Goal: Task Accomplishment & Management: Use online tool/utility

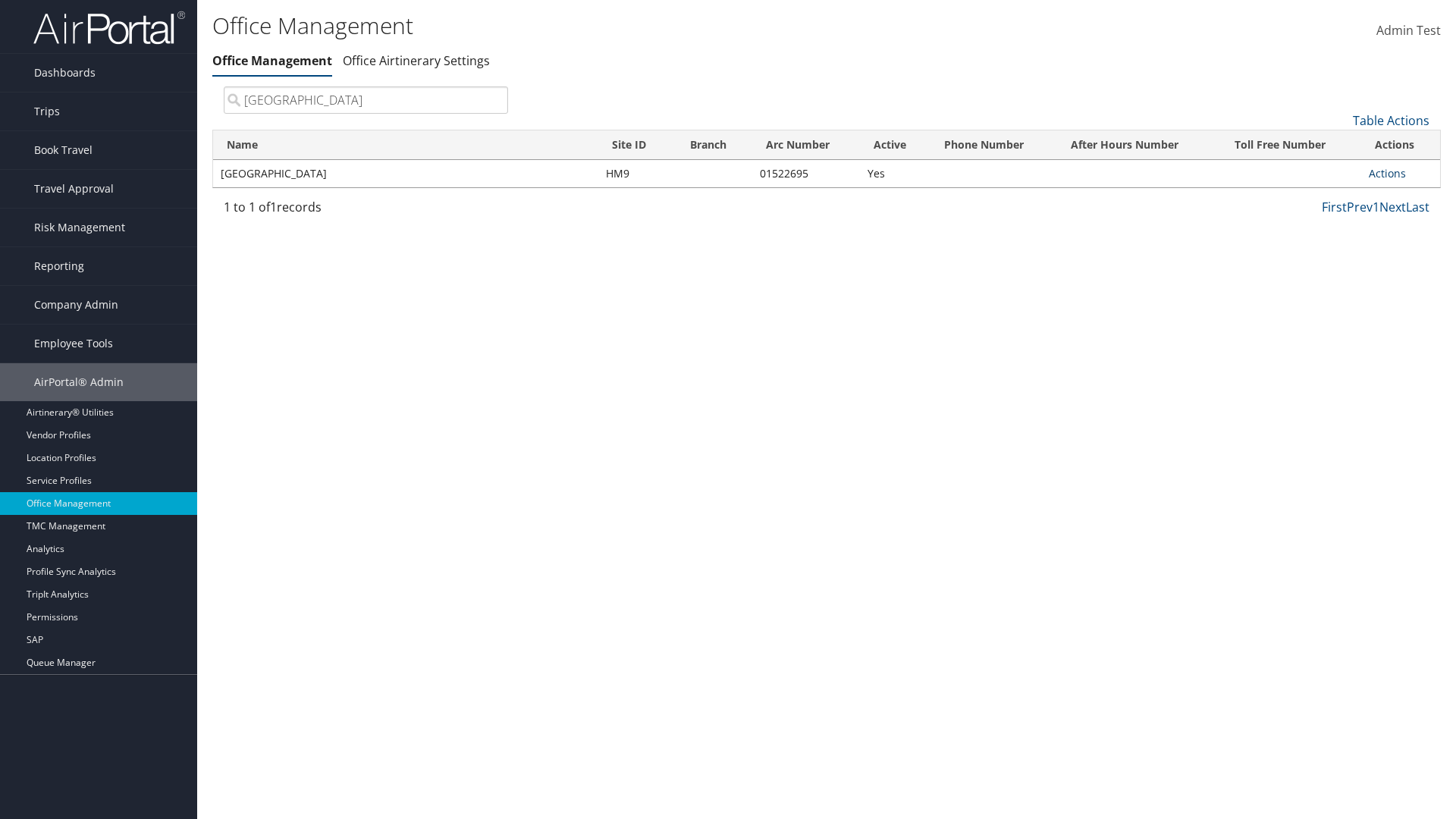
type input "[GEOGRAPHIC_DATA]"
click at [1387, 173] on link "Actions" at bounding box center [1387, 172] width 37 height 14
click at [1337, 298] on link "Post Approval Queues" at bounding box center [1337, 298] width 128 height 26
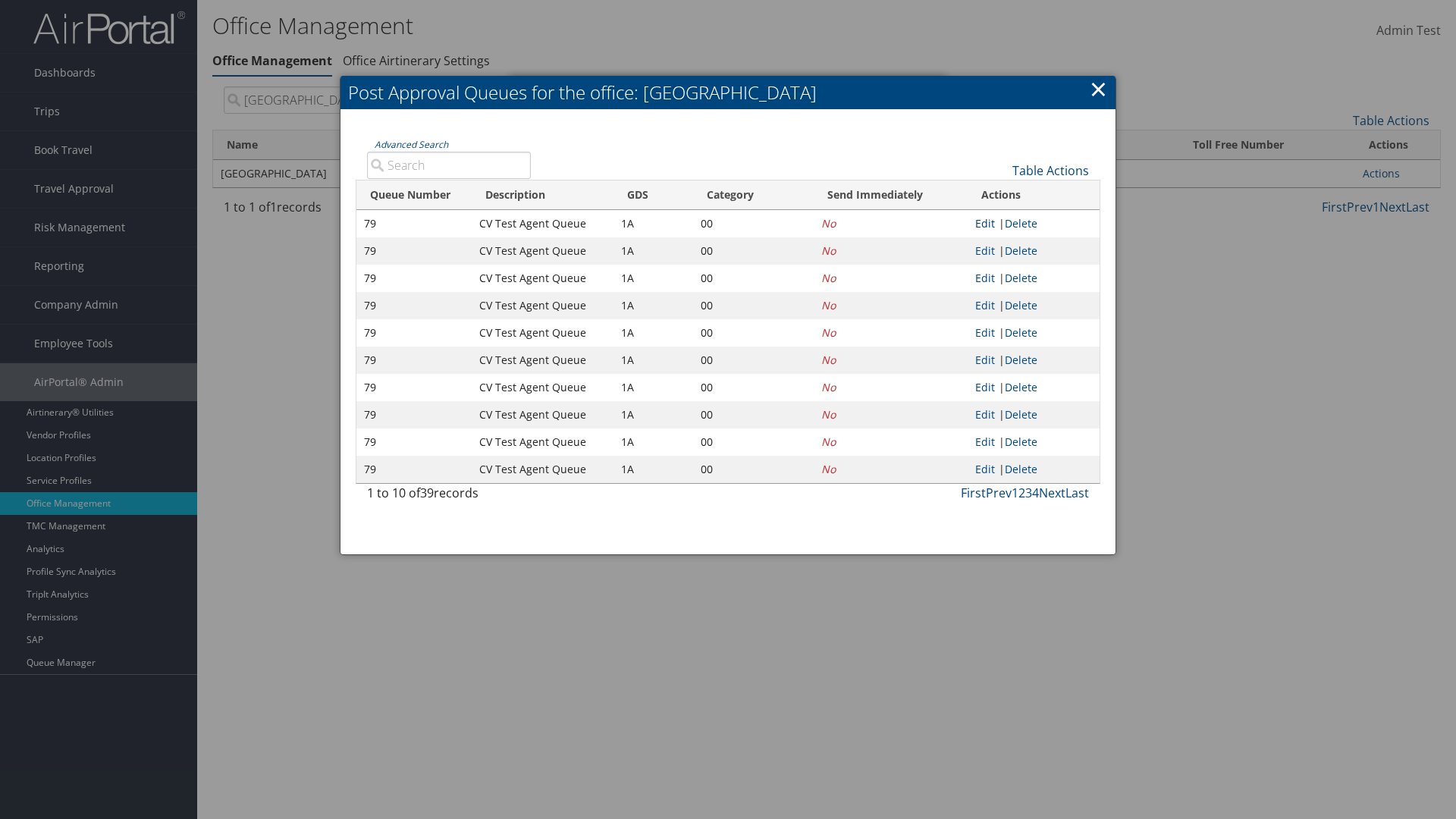
click at [995, 223] on link "Edit" at bounding box center [985, 223] width 20 height 14
